Goal: Task Accomplishment & Management: Manage account settings

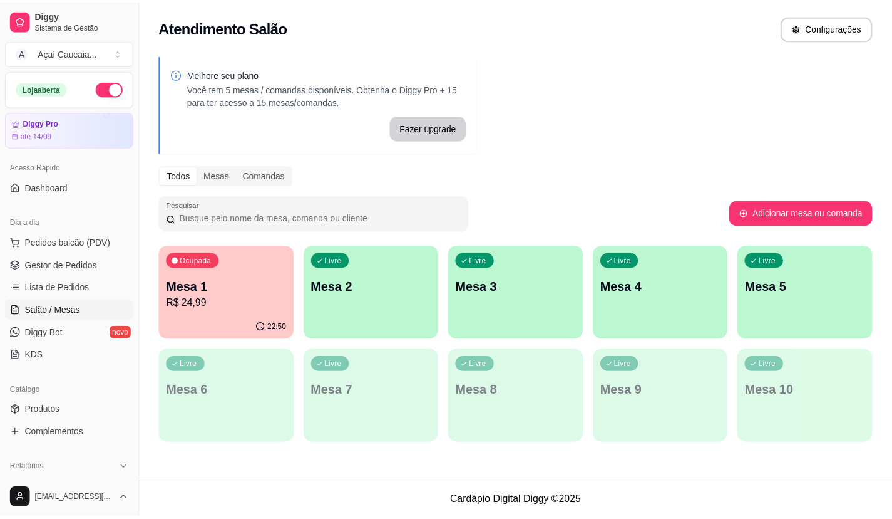
scroll to position [188, 0]
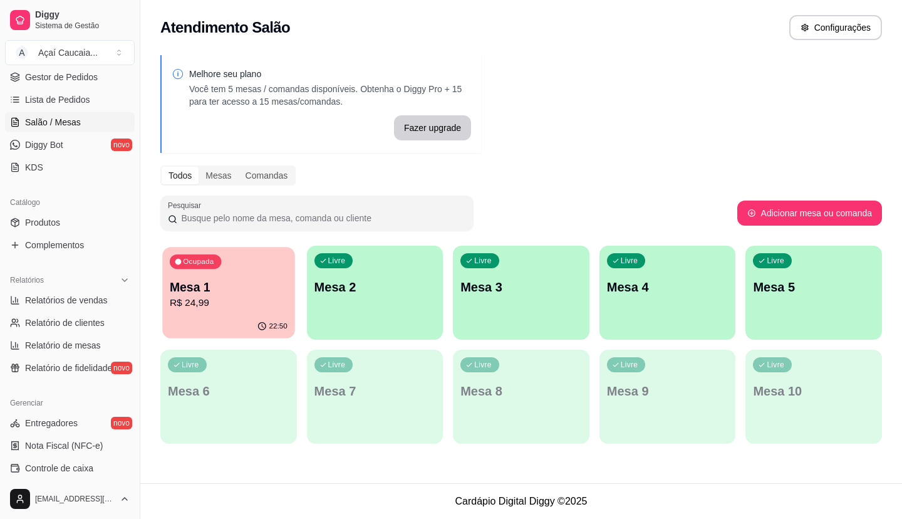
click at [240, 310] on p "R$ 24,99" at bounding box center [229, 303] width 118 height 14
click at [57, 74] on span "Gestor de Pedidos" at bounding box center [61, 77] width 73 height 13
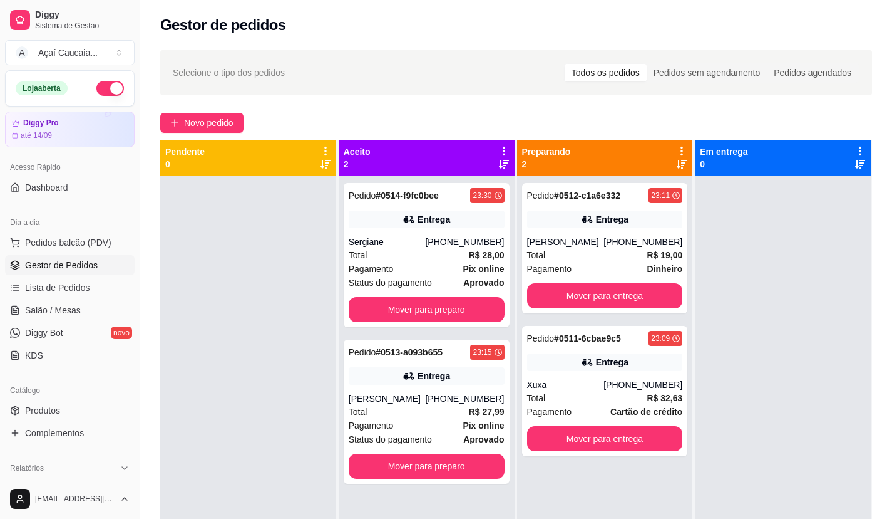
click at [5, 255] on link "Gestor de Pedidos" at bounding box center [70, 265] width 130 height 20
click at [430, 308] on button "Mover para preparo" at bounding box center [427, 309] width 156 height 25
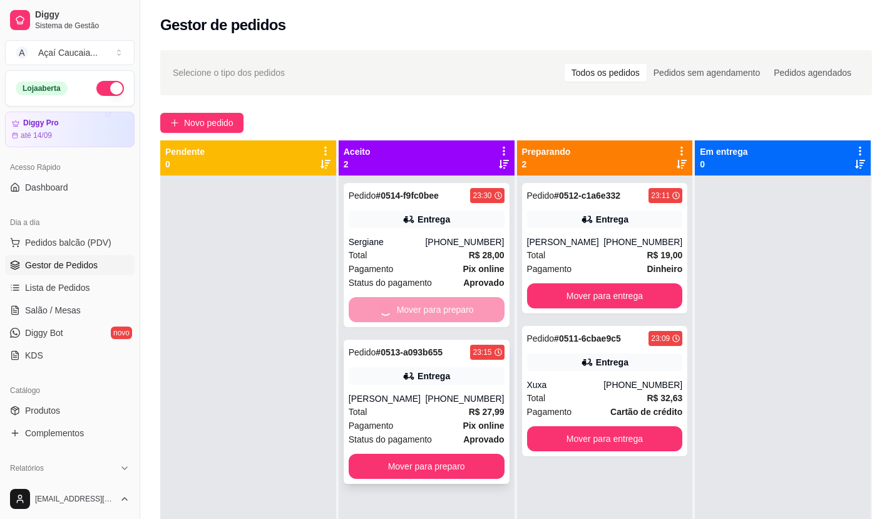
click at [426, 398] on div "[PERSON_NAME]" at bounding box center [387, 398] width 77 height 13
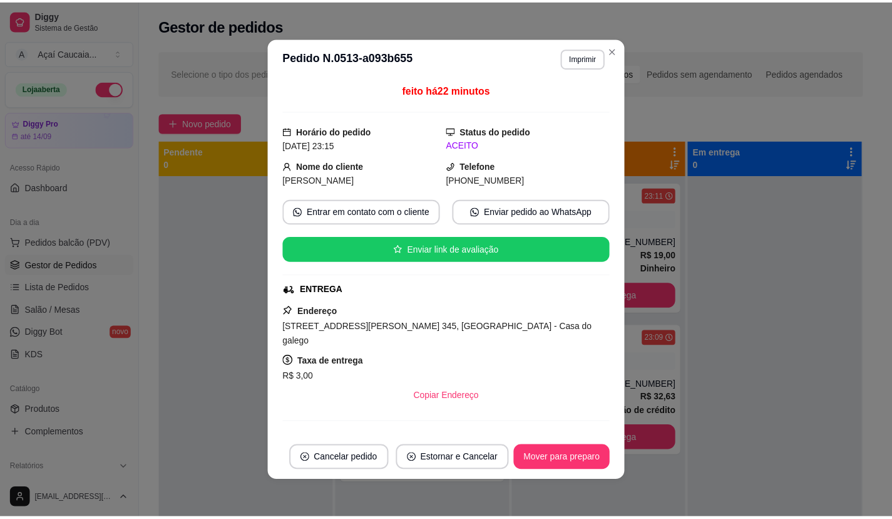
scroll to position [138, 0]
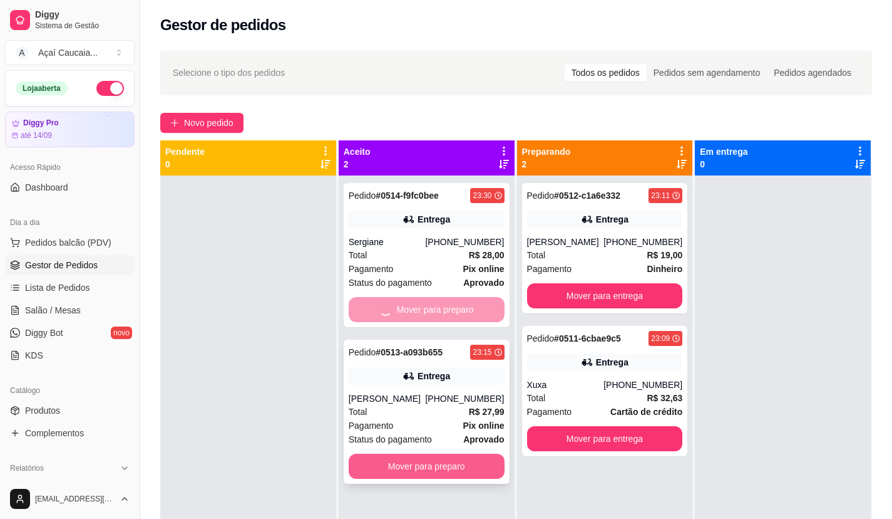
click at [383, 457] on button "Mover para preparo" at bounding box center [427, 465] width 156 height 25
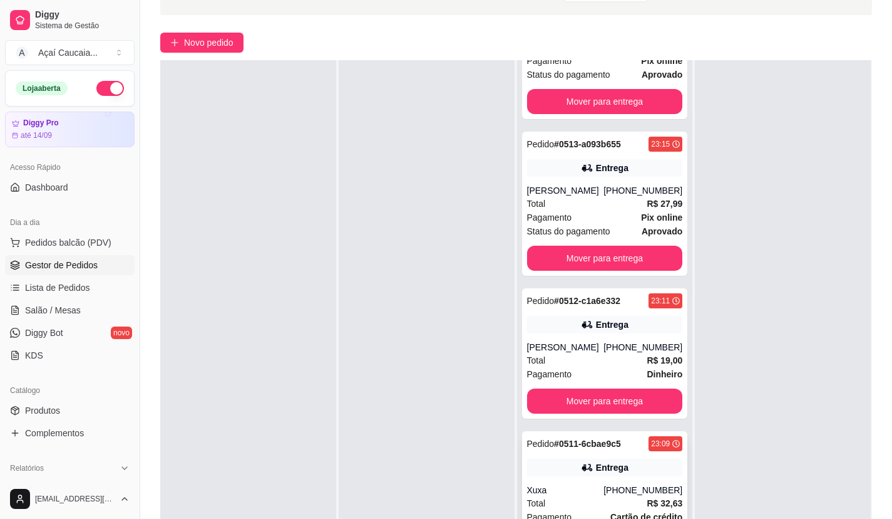
scroll to position [191, 0]
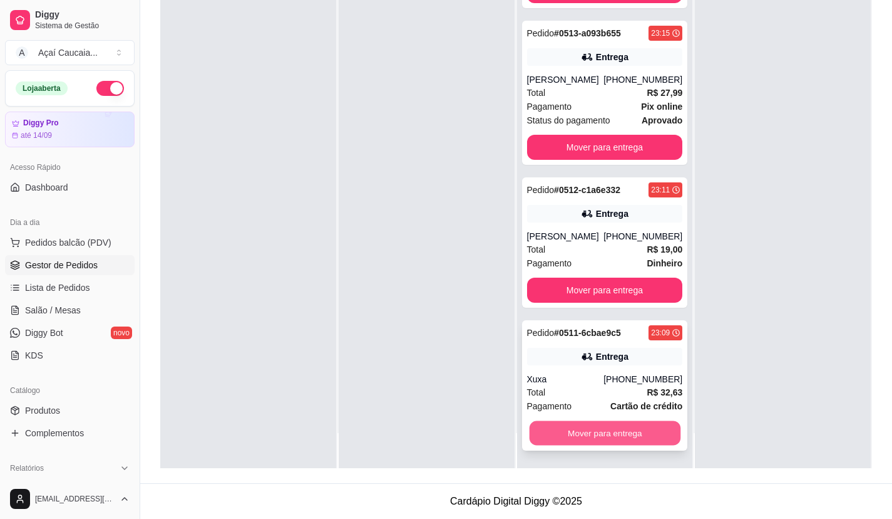
click at [557, 428] on button "Mover para entrega" at bounding box center [604, 433] width 151 height 24
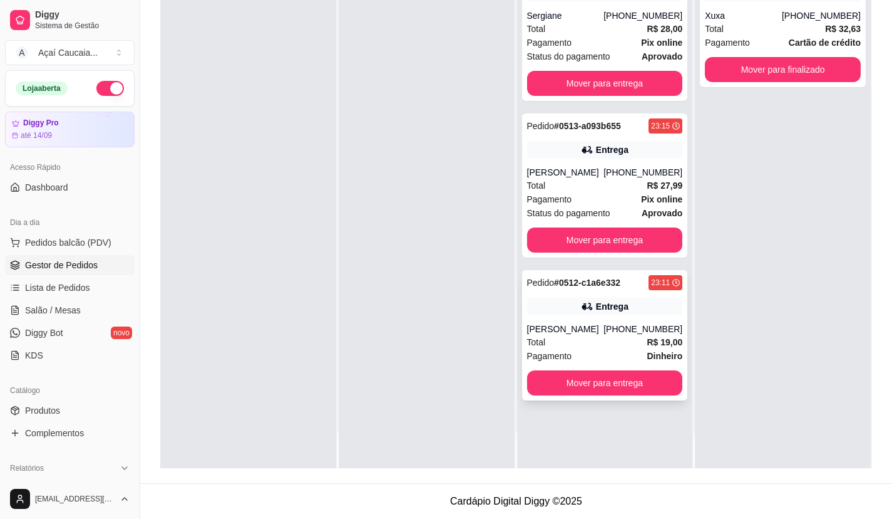
scroll to position [0, 0]
click at [572, 383] on button "Mover para entrega" at bounding box center [605, 382] width 156 height 25
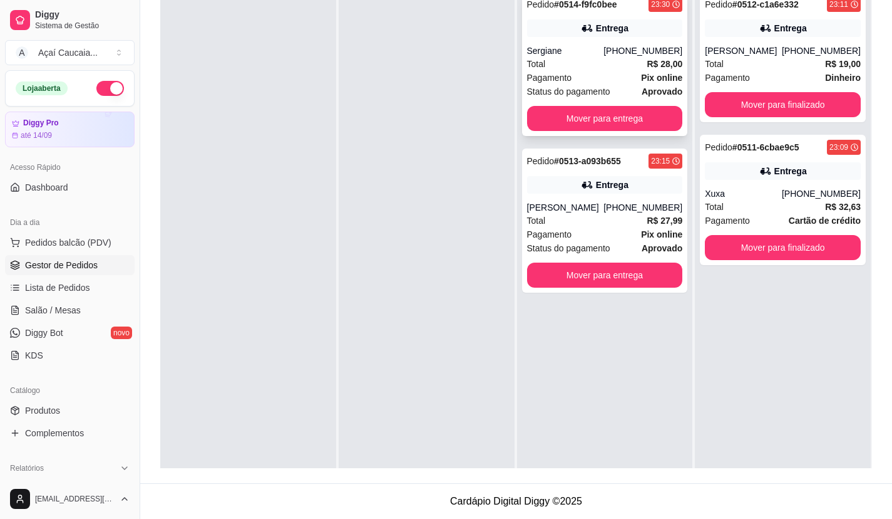
click at [569, 76] on div "Pagamento Pix online" at bounding box center [605, 78] width 156 height 14
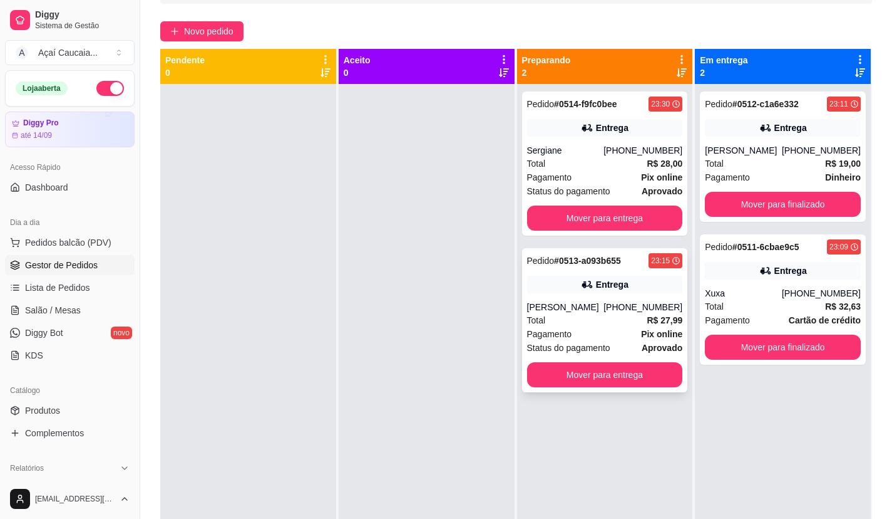
scroll to position [66, 0]
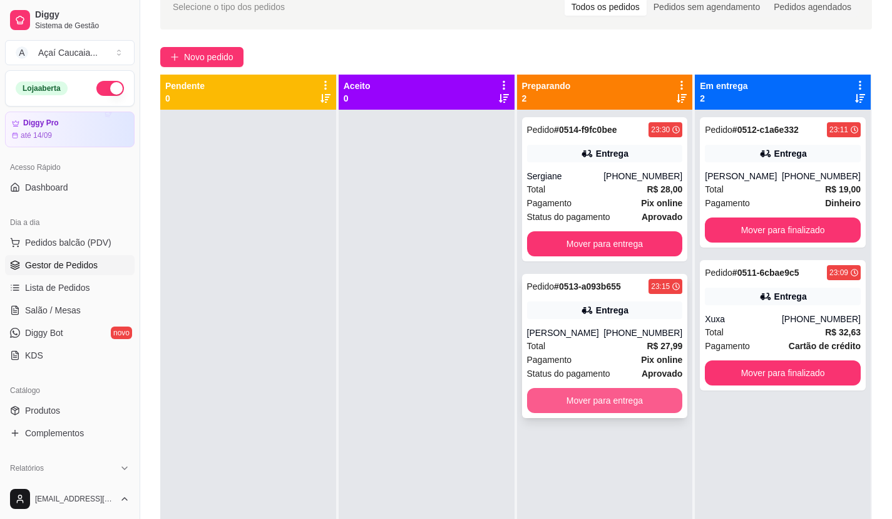
click at [607, 398] on button "Mover para entrega" at bounding box center [605, 400] width 156 height 25
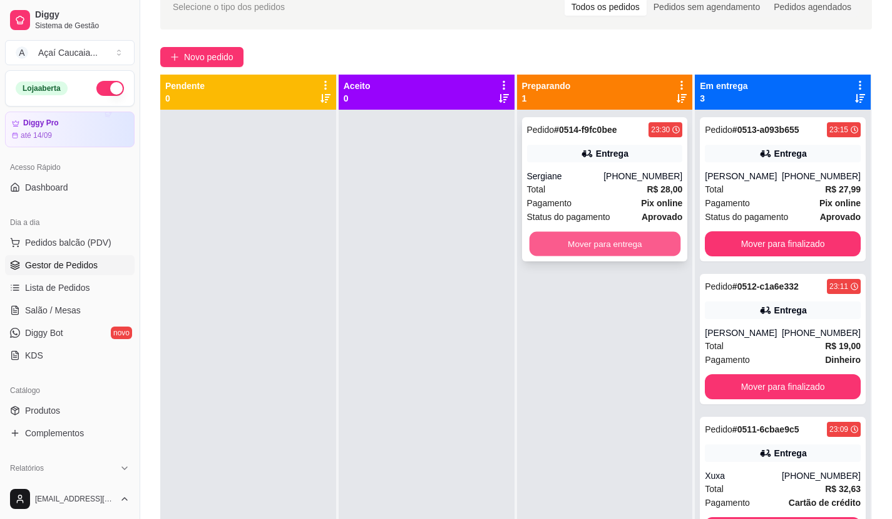
click at [611, 236] on button "Mover para entrega" at bounding box center [604, 244] width 151 height 24
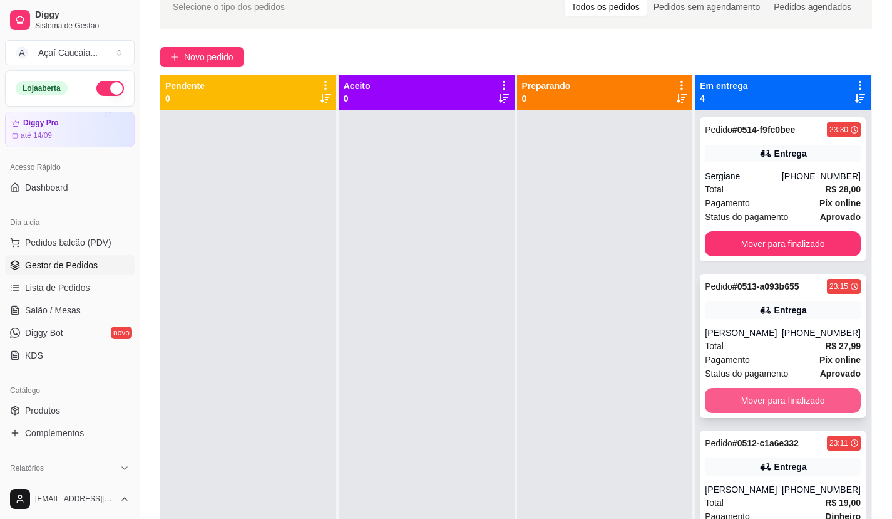
click at [735, 396] on button "Mover para finalizado" at bounding box center [783, 400] width 156 height 25
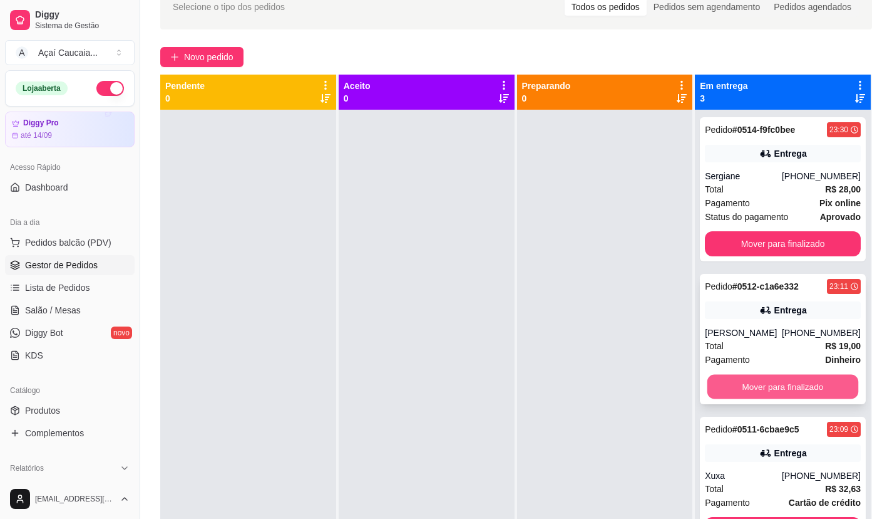
click at [739, 387] on button "Mover para finalizado" at bounding box center [783, 386] width 151 height 24
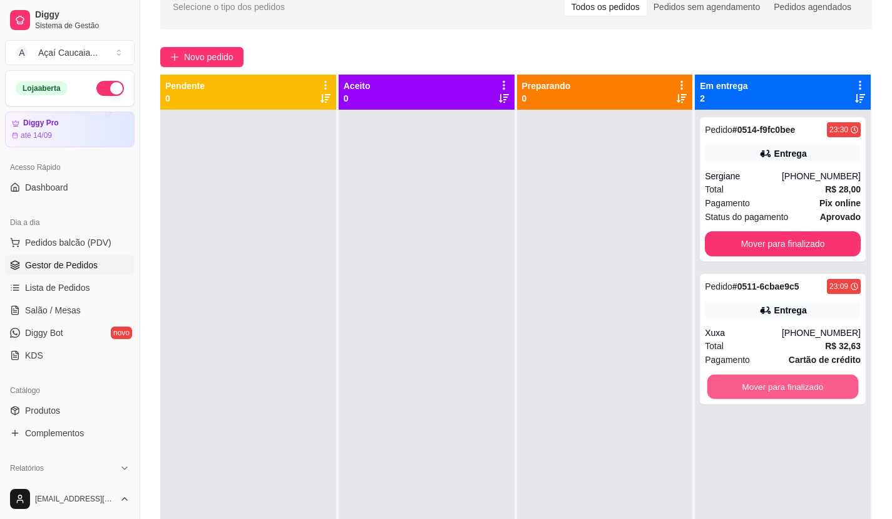
click at [739, 387] on button "Mover para finalizado" at bounding box center [783, 386] width 151 height 24
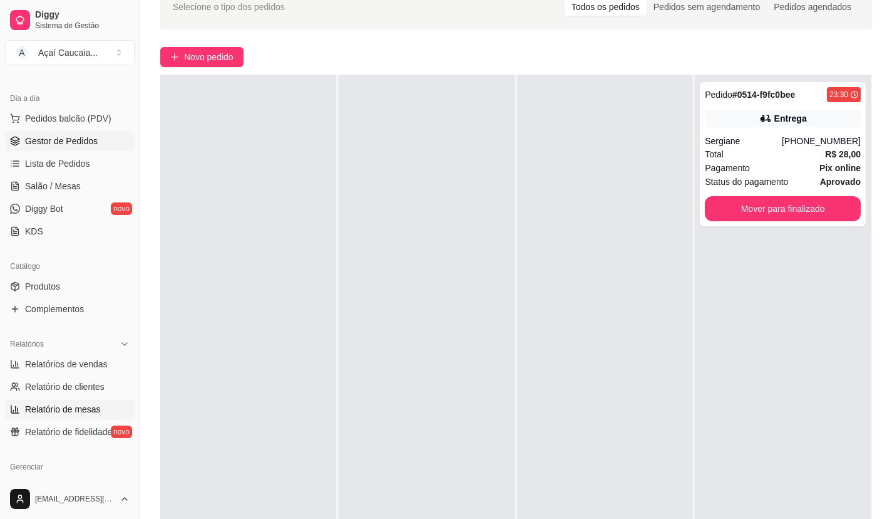
scroll to position [125, 0]
click at [98, 367] on span "Relatórios de vendas" at bounding box center [66, 362] width 83 height 13
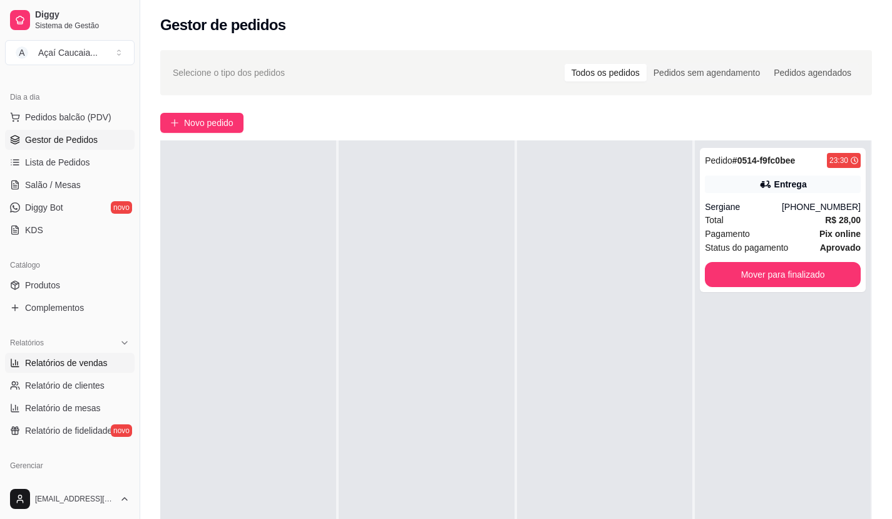
select select "ALL"
select select "0"
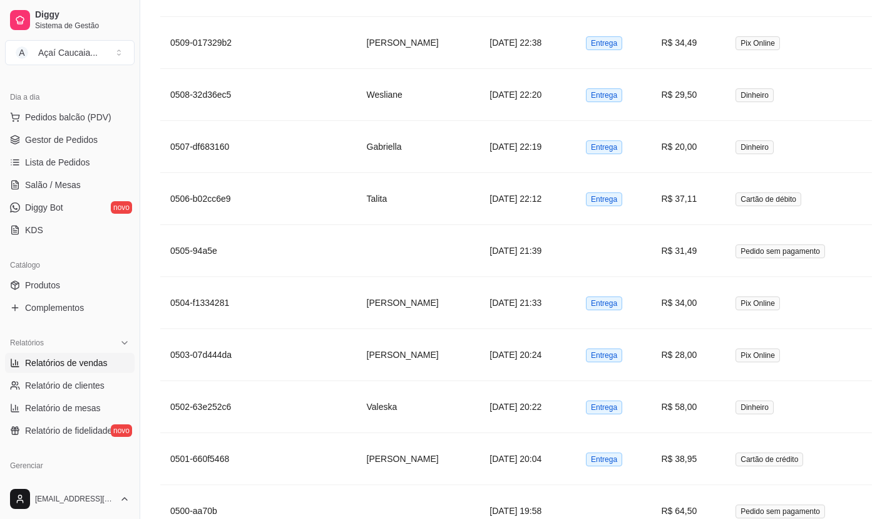
scroll to position [1252, 0]
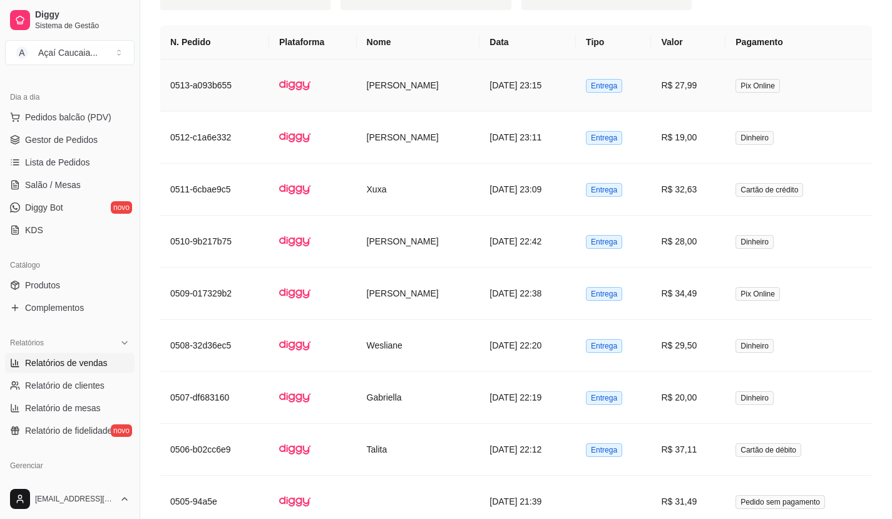
click at [439, 78] on td "[PERSON_NAME]" at bounding box center [418, 85] width 123 height 52
click at [393, 151] on td "[PERSON_NAME]" at bounding box center [418, 137] width 123 height 52
click at [55, 129] on ul "Pedidos balcão (PDV) Gestor de Pedidos Lista de Pedidos Salão / Mesas Diggy Bot…" at bounding box center [70, 173] width 130 height 133
click at [69, 147] on link "Gestor de Pedidos" at bounding box center [70, 140] width 130 height 20
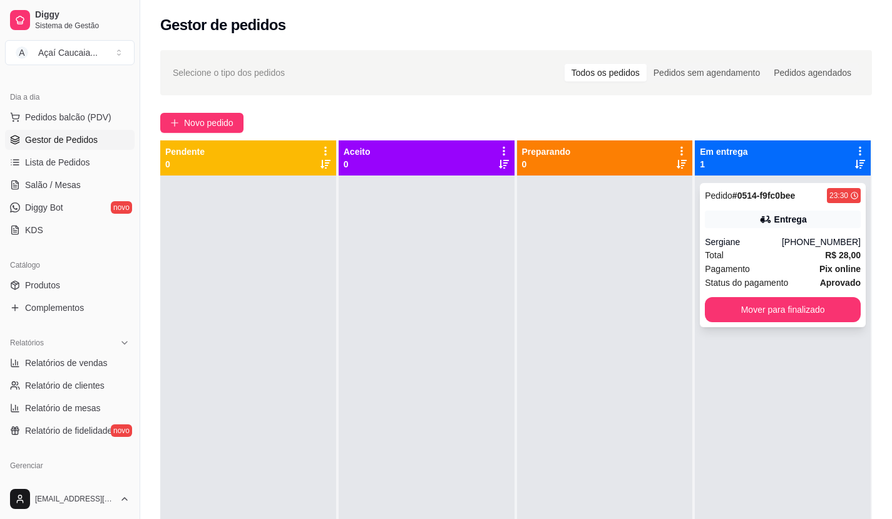
click at [713, 263] on span "Pagamento" at bounding box center [727, 269] width 45 height 14
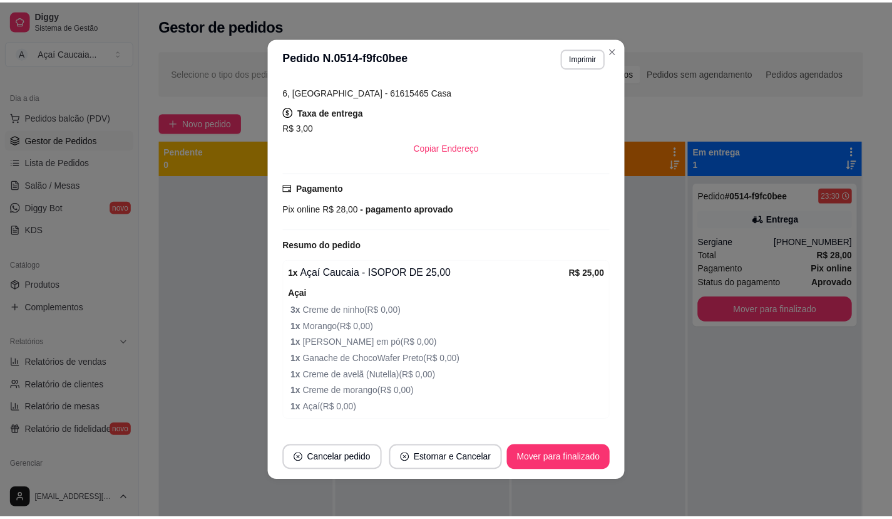
scroll to position [250, 0]
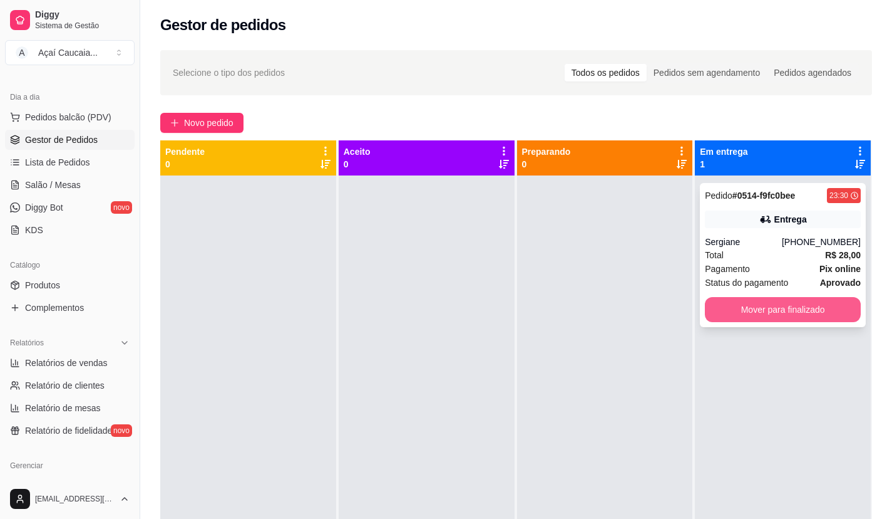
click at [777, 307] on button "Mover para finalizado" at bounding box center [783, 309] width 156 height 25
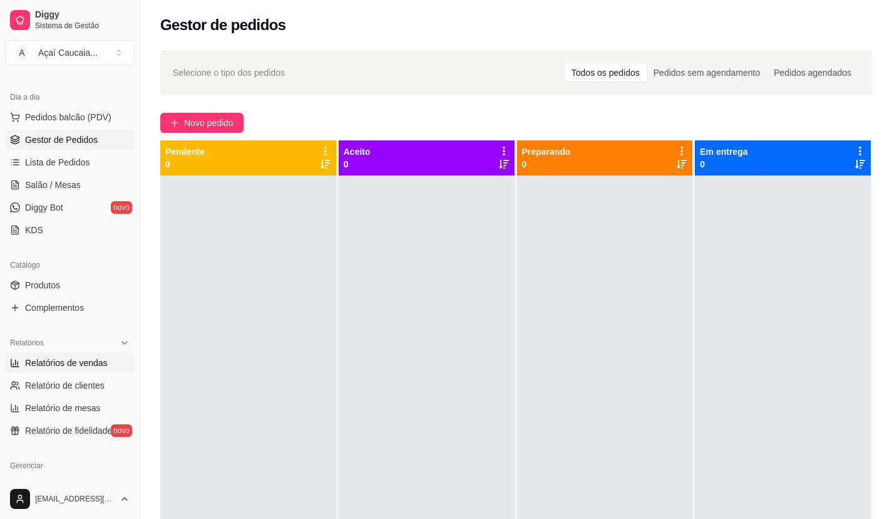
click at [80, 353] on link "Relatórios de vendas" at bounding box center [70, 363] width 130 height 20
select select "ALL"
select select "0"
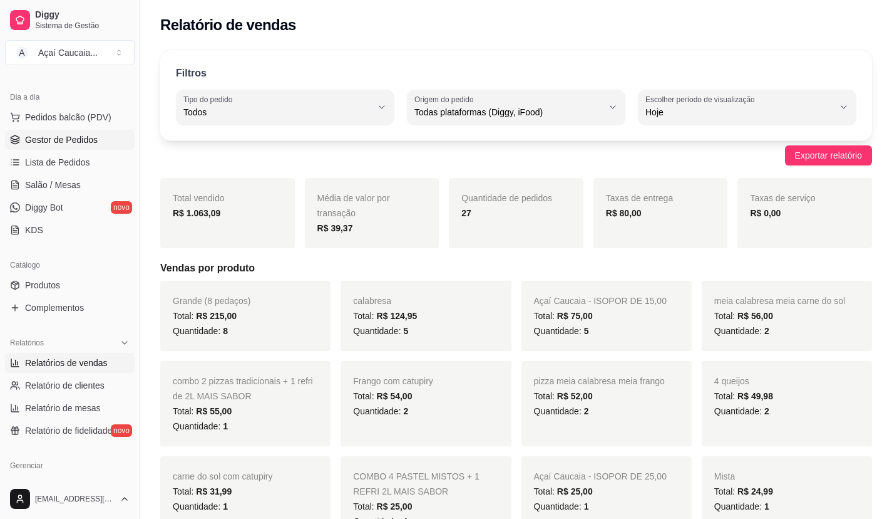
click at [54, 138] on span "Gestor de Pedidos" at bounding box center [61, 139] width 73 height 13
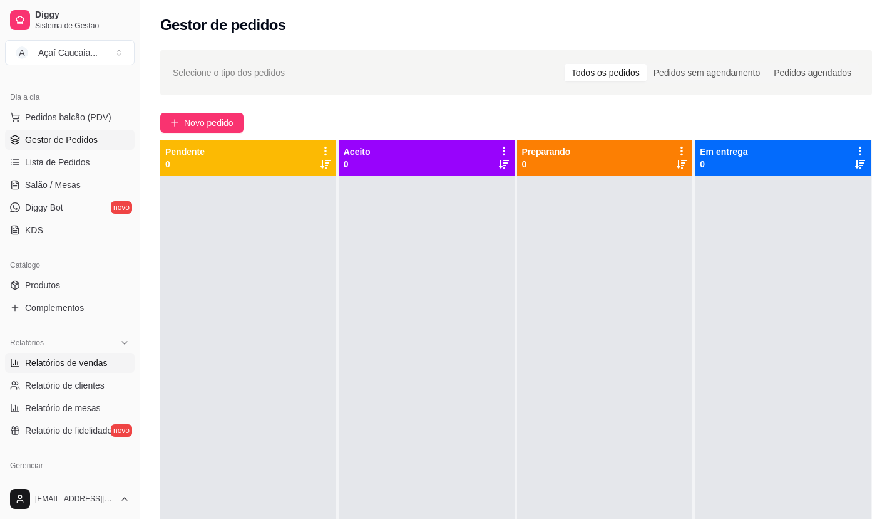
click at [112, 366] on link "Relatórios de vendas" at bounding box center [70, 363] width 130 height 20
select select "ALL"
select select "0"
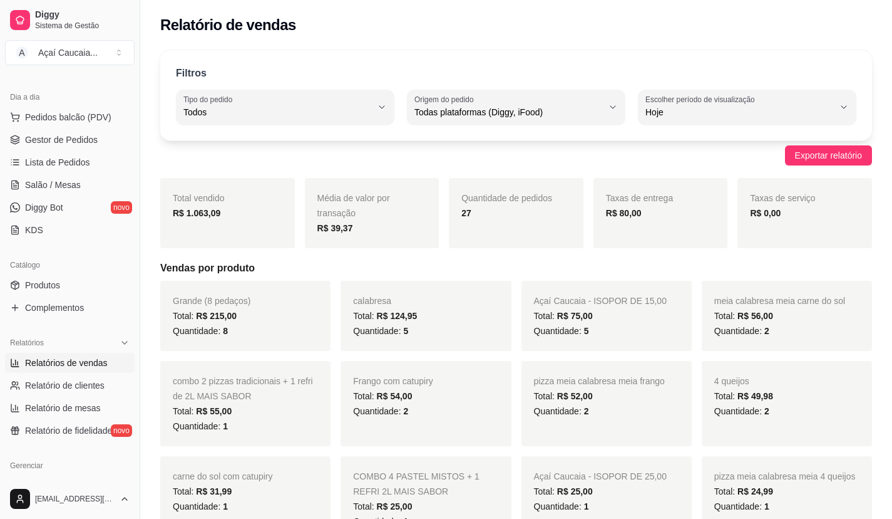
drag, startPoint x: 599, startPoint y: 212, endPoint x: 686, endPoint y: 212, distance: 86.4
click at [634, 212] on div "Taxas de entrega R$ 80,00" at bounding box center [661, 213] width 135 height 70
click at [625, 211] on strong "R$ 80,00" at bounding box center [624, 213] width 36 height 10
click at [49, 383] on span "Relatório de clientes" at bounding box center [65, 385] width 80 height 13
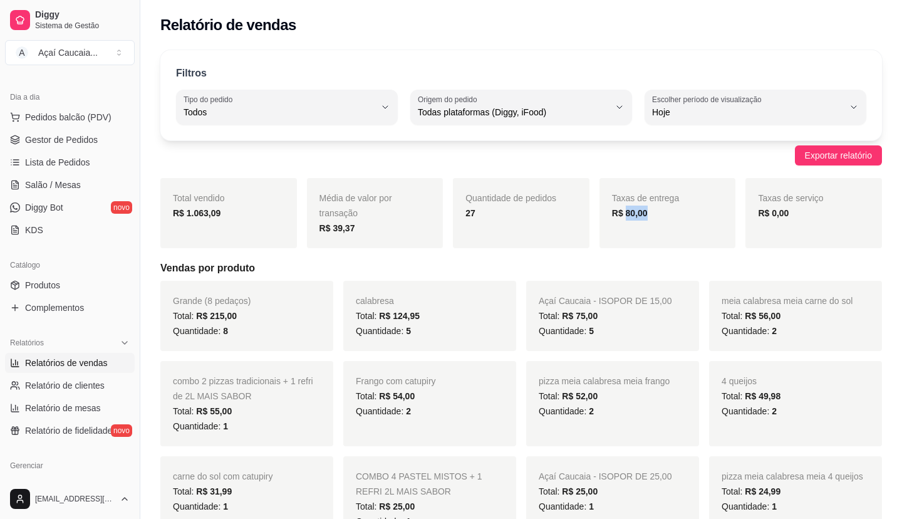
select select "30"
select select "HIGHEST_TOTAL_SPENT_WITH_ORDERS"
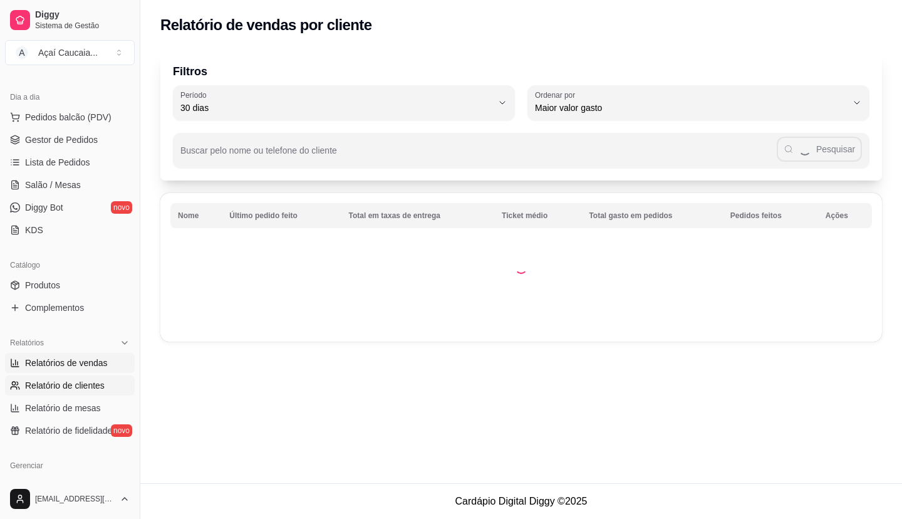
click at [70, 357] on span "Relatórios de vendas" at bounding box center [66, 362] width 83 height 13
select select "ALL"
select select "0"
